Goal: Task Accomplishment & Management: Manage account settings

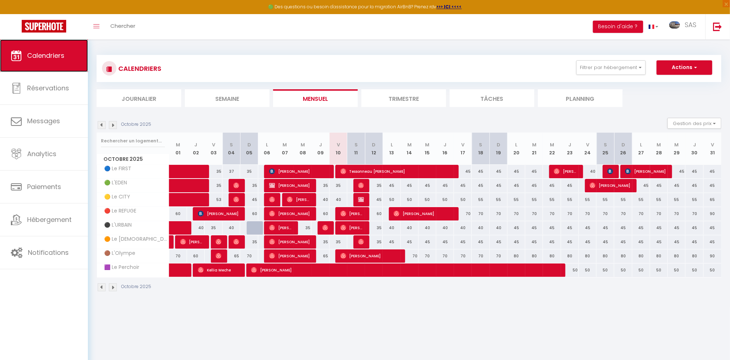
click at [48, 56] on span "Calendriers" at bounding box center [45, 55] width 37 height 9
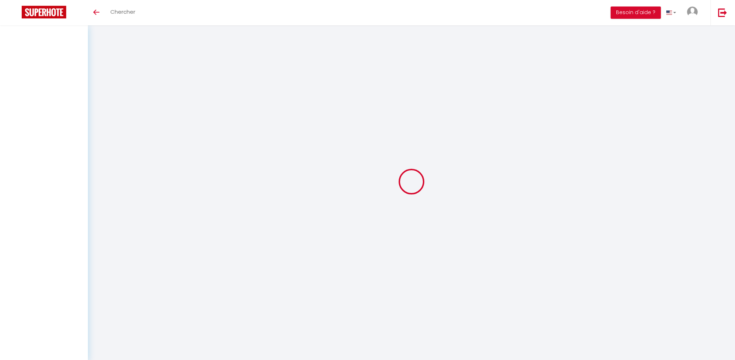
select select
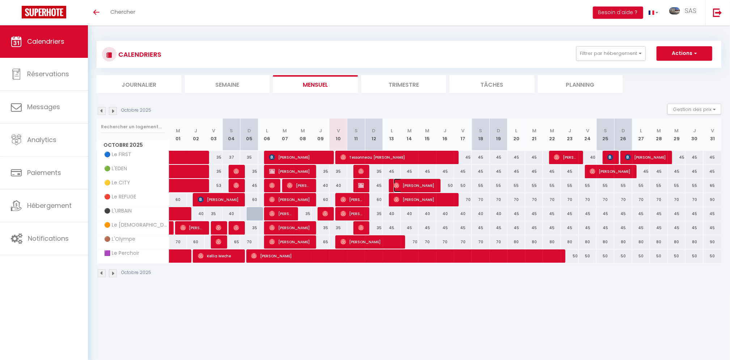
click at [421, 185] on span "[PERSON_NAME]" at bounding box center [415, 186] width 42 height 14
select select "OK"
select select "0"
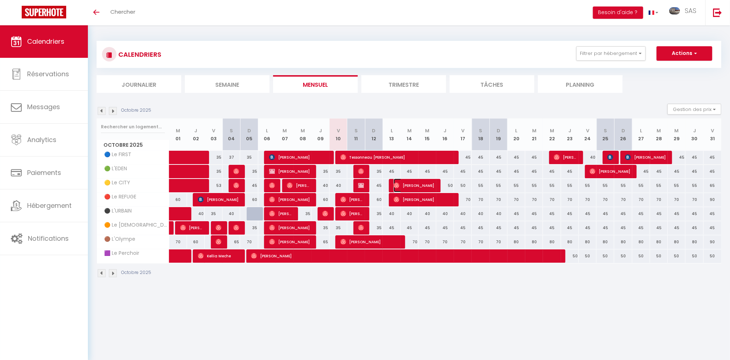
select select "1"
select select
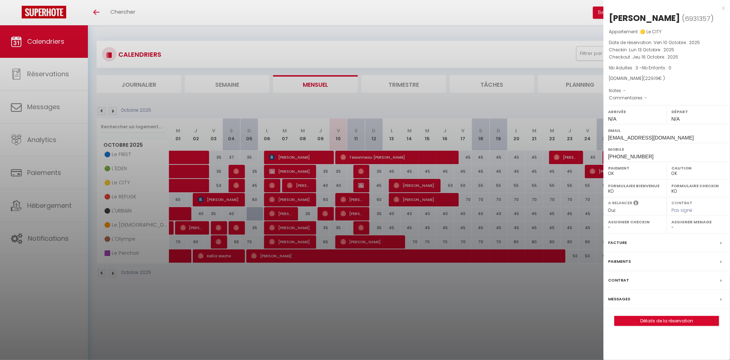
click at [43, 73] on div at bounding box center [365, 180] width 730 height 360
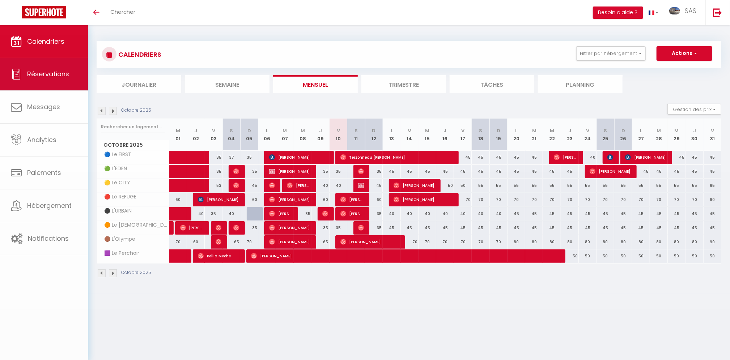
click at [43, 73] on body "🟢 Des questions ou besoin d'assistance pour la migration AirBnB? Prenez rdv >>>…" at bounding box center [365, 205] width 730 height 360
click at [43, 73] on span "Réservations" at bounding box center [48, 73] width 42 height 9
select select "not_cancelled"
select select
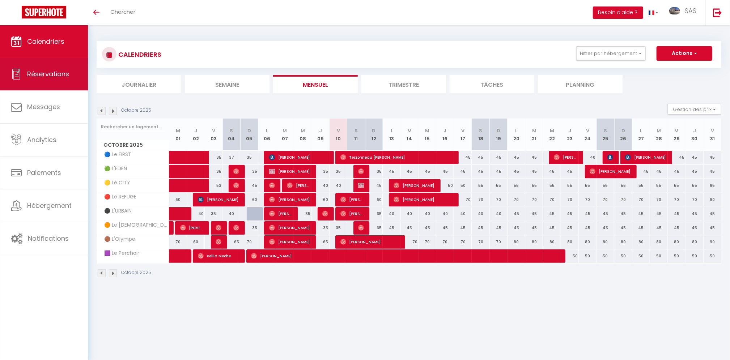
select select
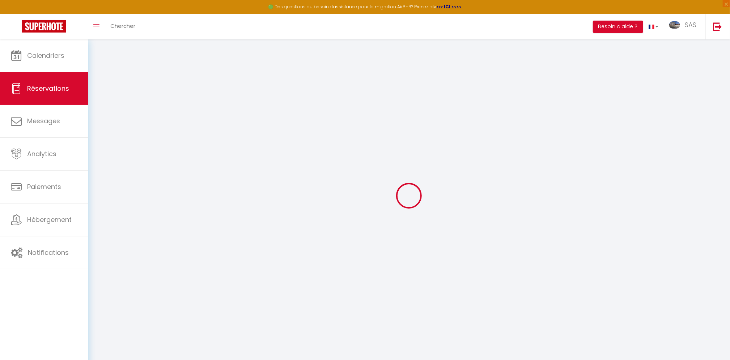
select select "all"
select select
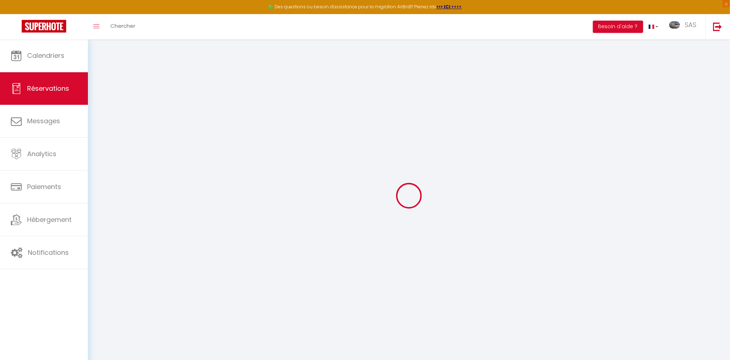
select select
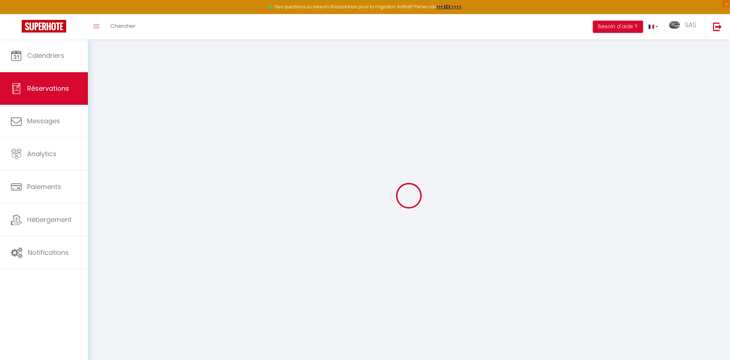
select select
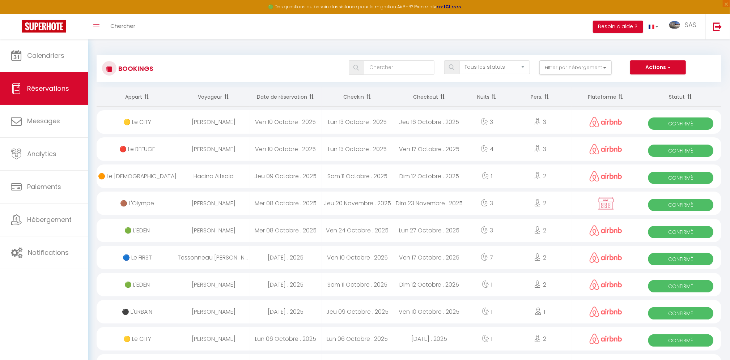
click at [207, 122] on div "Dominique Villaume" at bounding box center [214, 122] width 72 height 24
select select "OK"
select select "0"
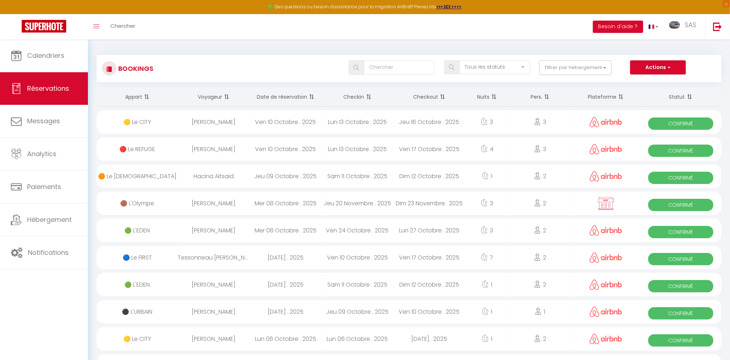
select select "1"
select select
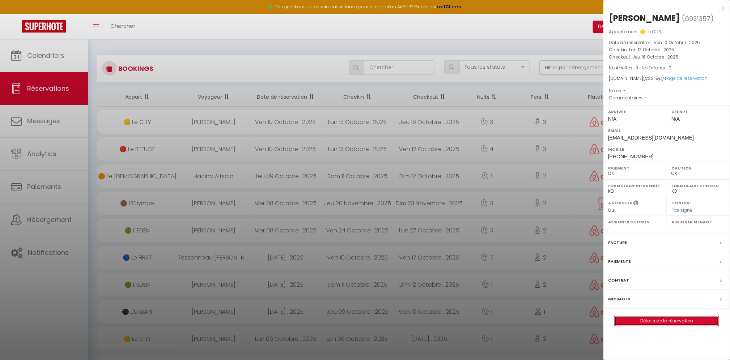
click at [673, 326] on link "Détails de la réservation" at bounding box center [667, 321] width 104 height 9
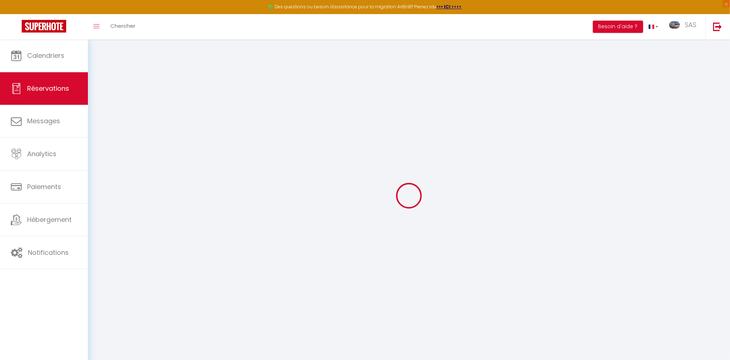
select select
checkbox input "false"
select select
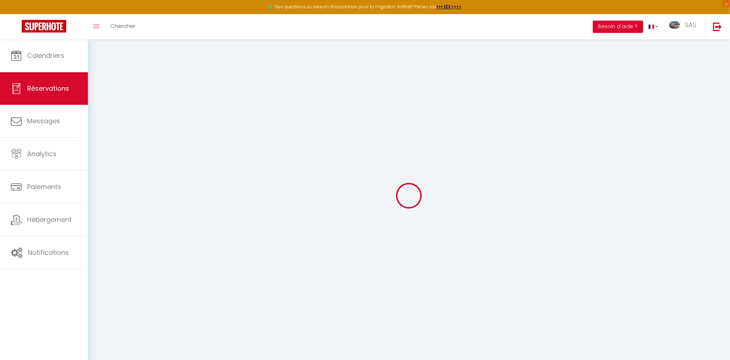
select select
checkbox input "false"
select select
type input "35"
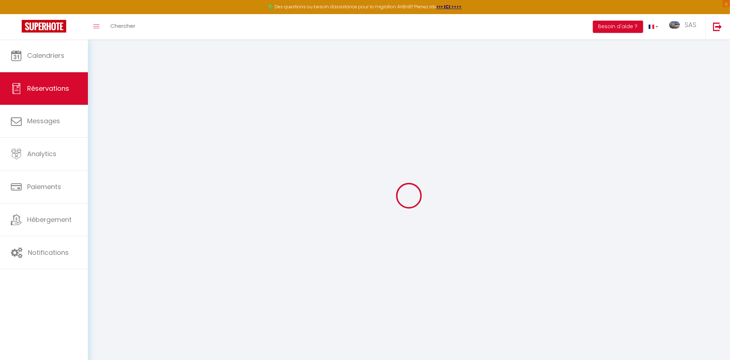
type input "5.19"
select select
checkbox input "false"
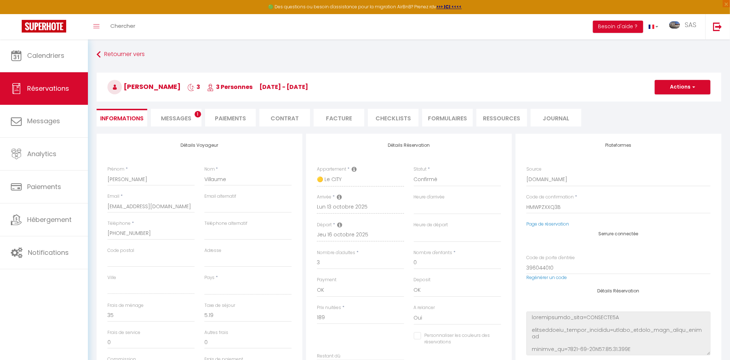
select select
checkbox input "false"
select select
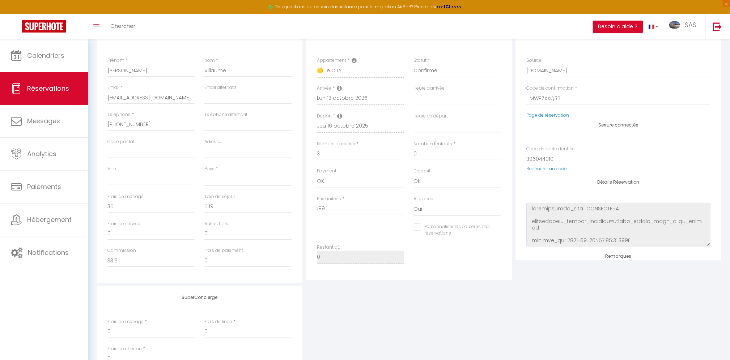
scroll to position [164, 0]
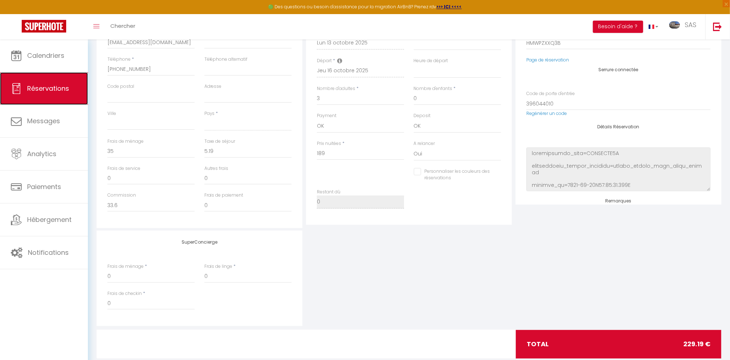
click at [58, 95] on link "Réservations" at bounding box center [44, 88] width 88 height 33
select select "not_cancelled"
select select
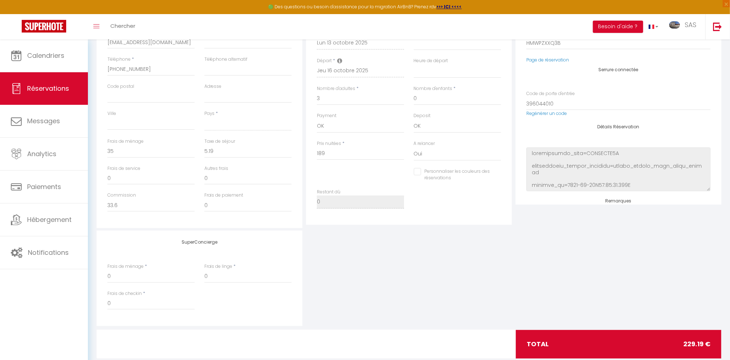
select select
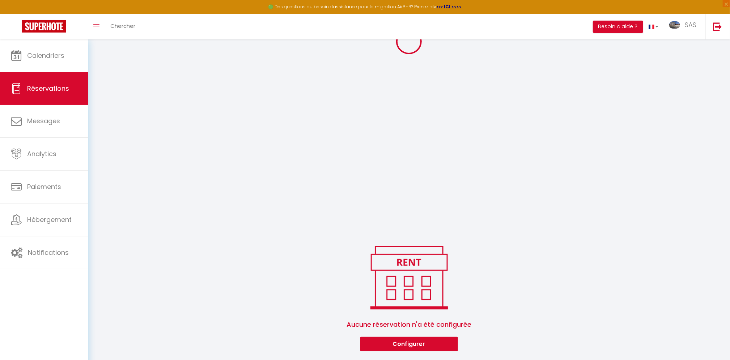
select select
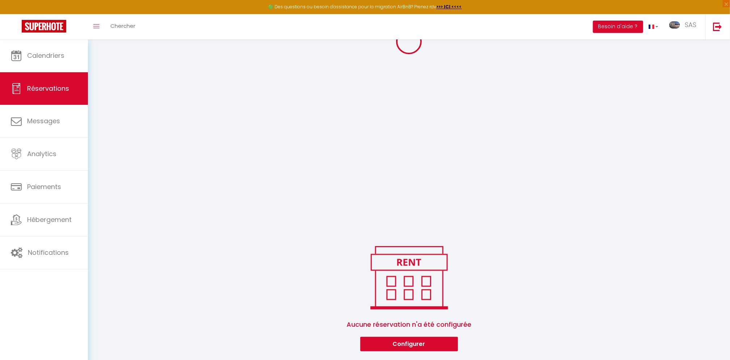
select select
select select "all"
select select
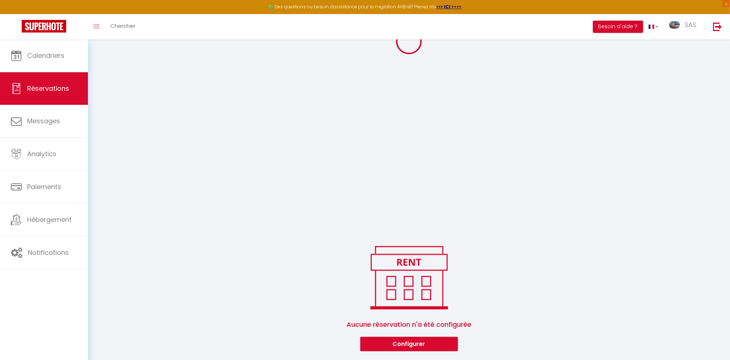
select select
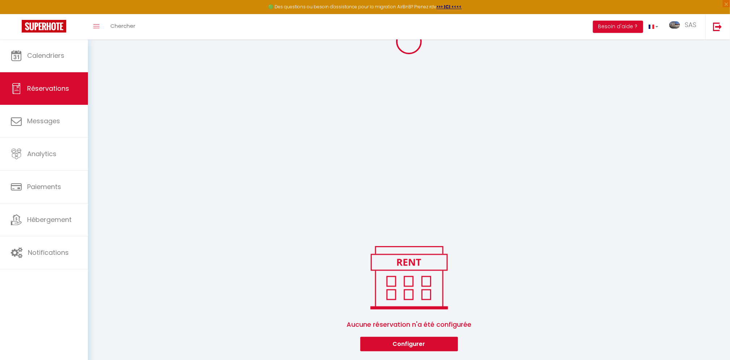
select select
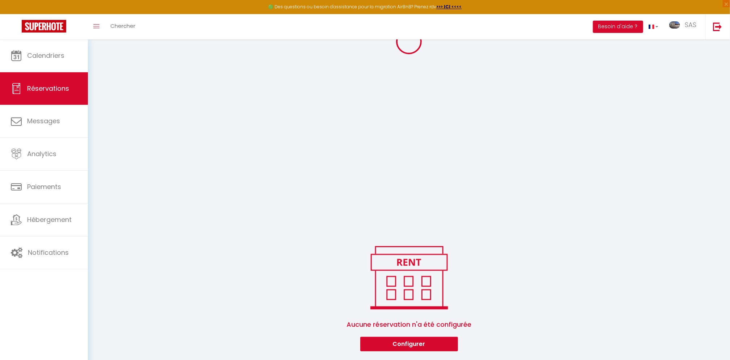
select select
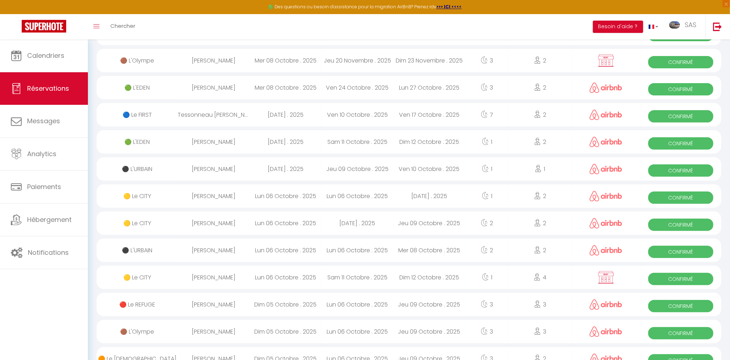
scroll to position [21, 0]
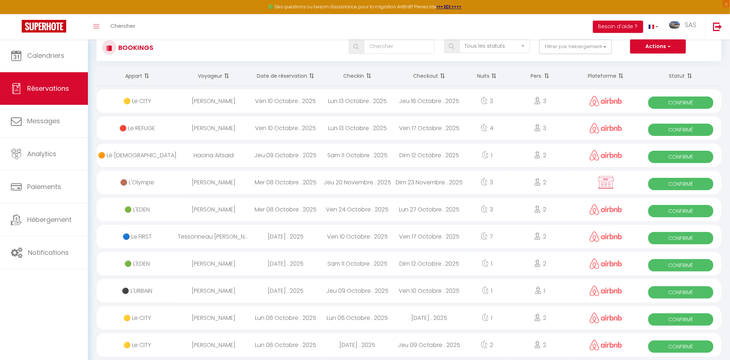
drag, startPoint x: 215, startPoint y: 100, endPoint x: 233, endPoint y: 105, distance: 19.3
click at [215, 100] on div "Dominique Villaume" at bounding box center [214, 101] width 72 height 24
select select "OK"
select select "0"
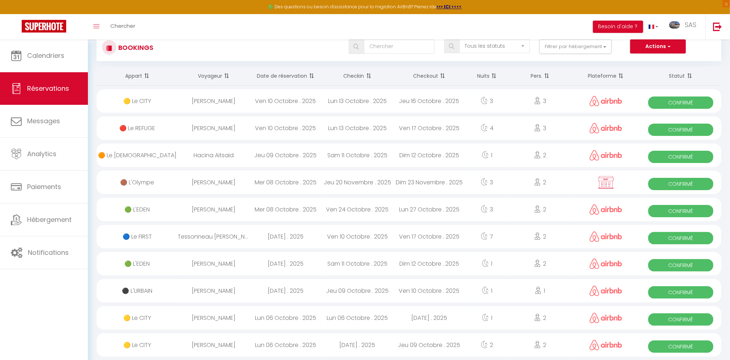
select select "0"
select select "1"
select select
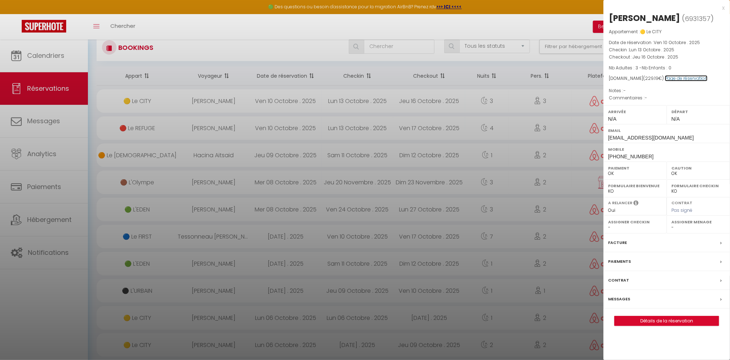
click at [689, 81] on link "Page de réservation" at bounding box center [686, 78] width 43 height 6
